Goal: Download file/media

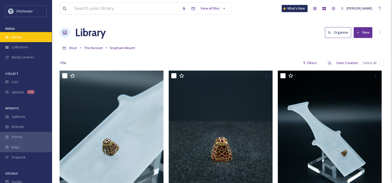
click at [15, 38] on span "Library" at bounding box center [16, 37] width 10 height 5
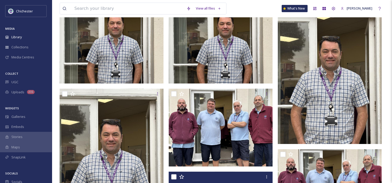
scroll to position [155, 0]
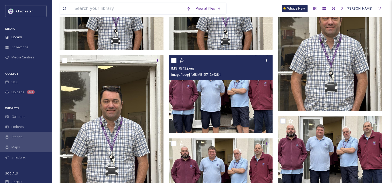
click at [222, 108] on img at bounding box center [221, 94] width 104 height 78
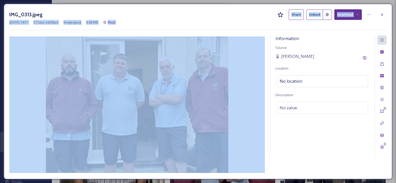
drag, startPoint x: 235, startPoint y: 15, endPoint x: 247, endPoint y: 53, distance: 40.3
click at [247, 53] on div "IMG_0313.jpeg Share Embed Download [DATE] 14:51 5712 px x 4284 px image/jpeg 4.…" at bounding box center [198, 92] width 388 height 176
drag, startPoint x: 247, startPoint y: 53, endPoint x: 249, endPoint y: 38, distance: 15.5
click at [249, 38] on div "IMG_0313.jpeg Share Embed Download [DATE] 14:51 5712 px x 4284 px image/jpeg 4.…" at bounding box center [198, 92] width 388 height 176
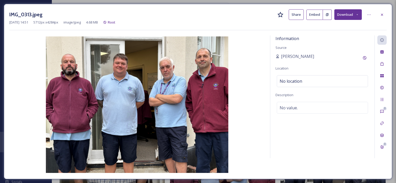
click at [251, 10] on div "IMG_0313.jpeg Share Embed Download" at bounding box center [197, 14] width 377 height 11
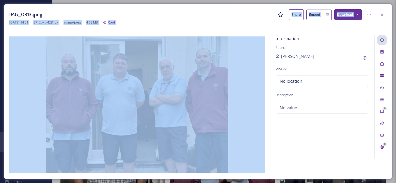
drag, startPoint x: 201, startPoint y: 9, endPoint x: 231, endPoint y: 40, distance: 43.8
click at [231, 40] on div "IMG_0313.jpeg Share Embed Download [DATE] 14:51 5712 px x 4284 px image/jpeg 4.…" at bounding box center [198, 92] width 388 height 176
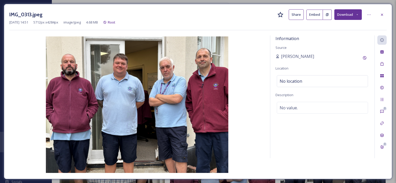
click at [225, 12] on div "IMG_0313.jpeg Share Embed Download" at bounding box center [197, 14] width 377 height 11
drag, startPoint x: 232, startPoint y: 7, endPoint x: 232, endPoint y: 16, distance: 8.3
click at [232, 16] on div "IMG_0313.jpeg Share Embed Download [DATE] 14:51 5712 px x 4284 px image/jpeg 4.…" at bounding box center [198, 92] width 388 height 176
click at [259, 2] on div "IMG_0313.jpeg Share Embed Download [DATE] 14:51 5712 px x 4284 px image/jpeg 4.…" at bounding box center [198, 91] width 396 height 183
click at [381, 15] on icon at bounding box center [382, 15] width 4 height 4
